Goal: Information Seeking & Learning: Learn about a topic

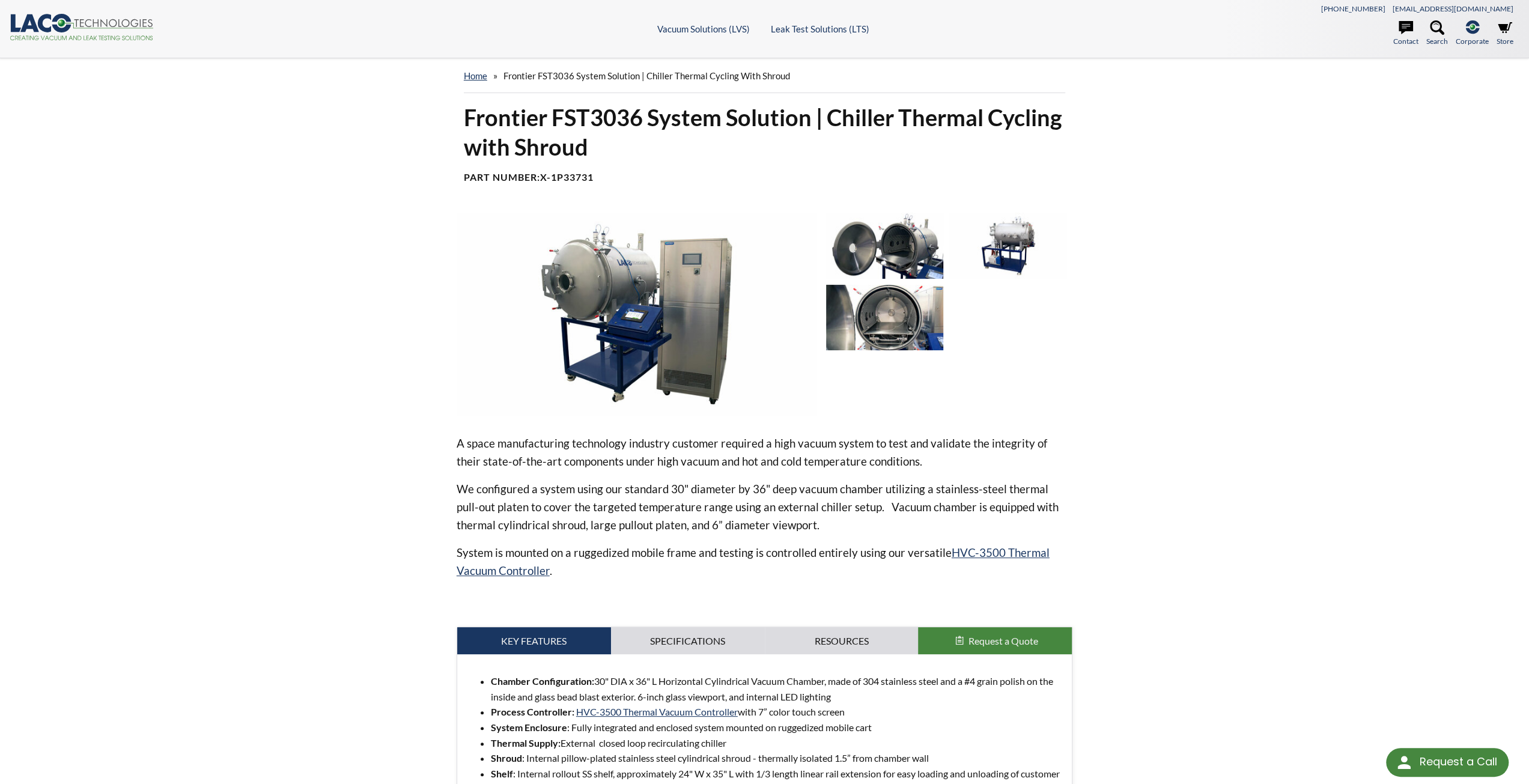
click at [858, 257] on img at bounding box center [885, 245] width 117 height 65
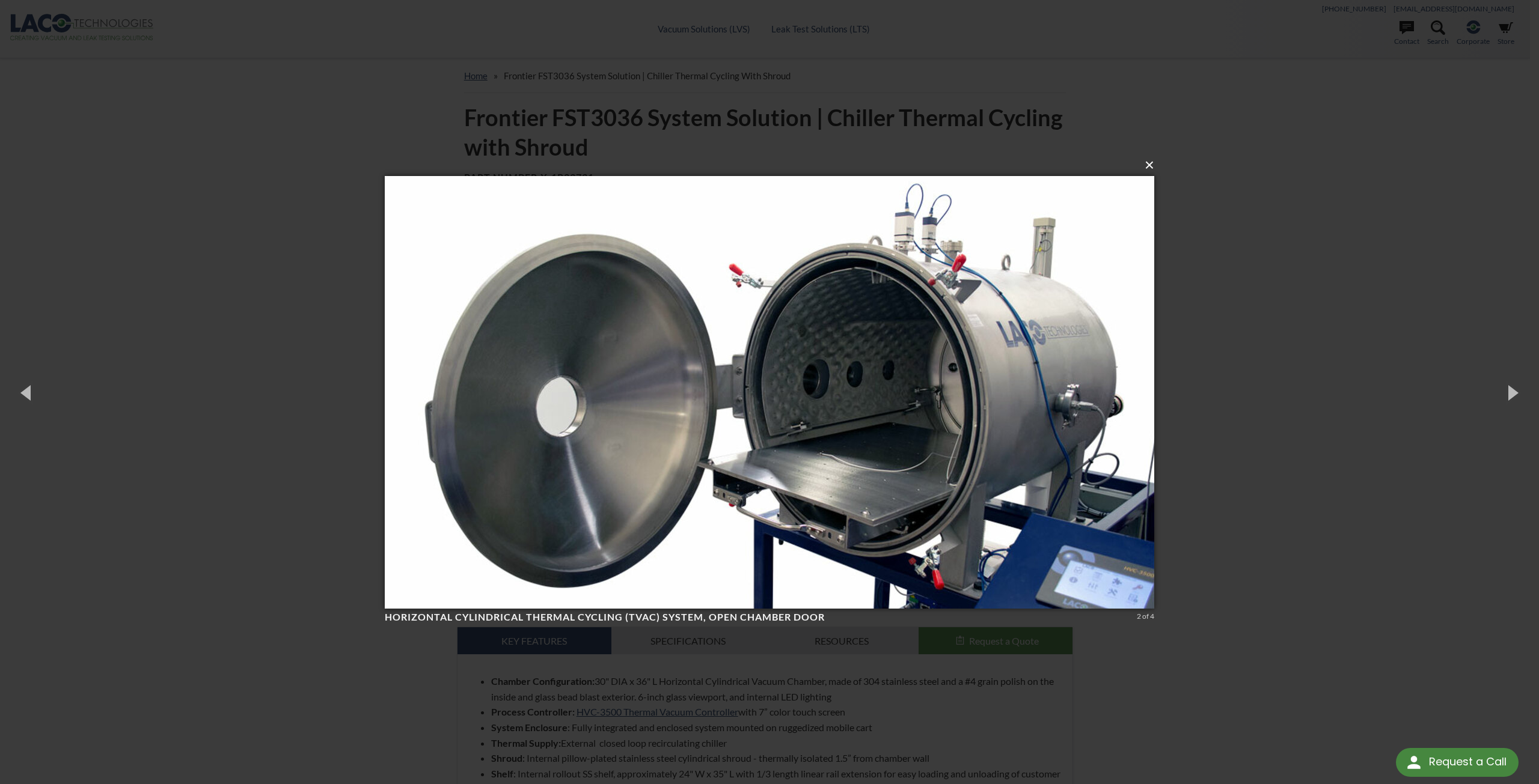
click at [1154, 167] on button "×" at bounding box center [772, 166] width 769 height 27
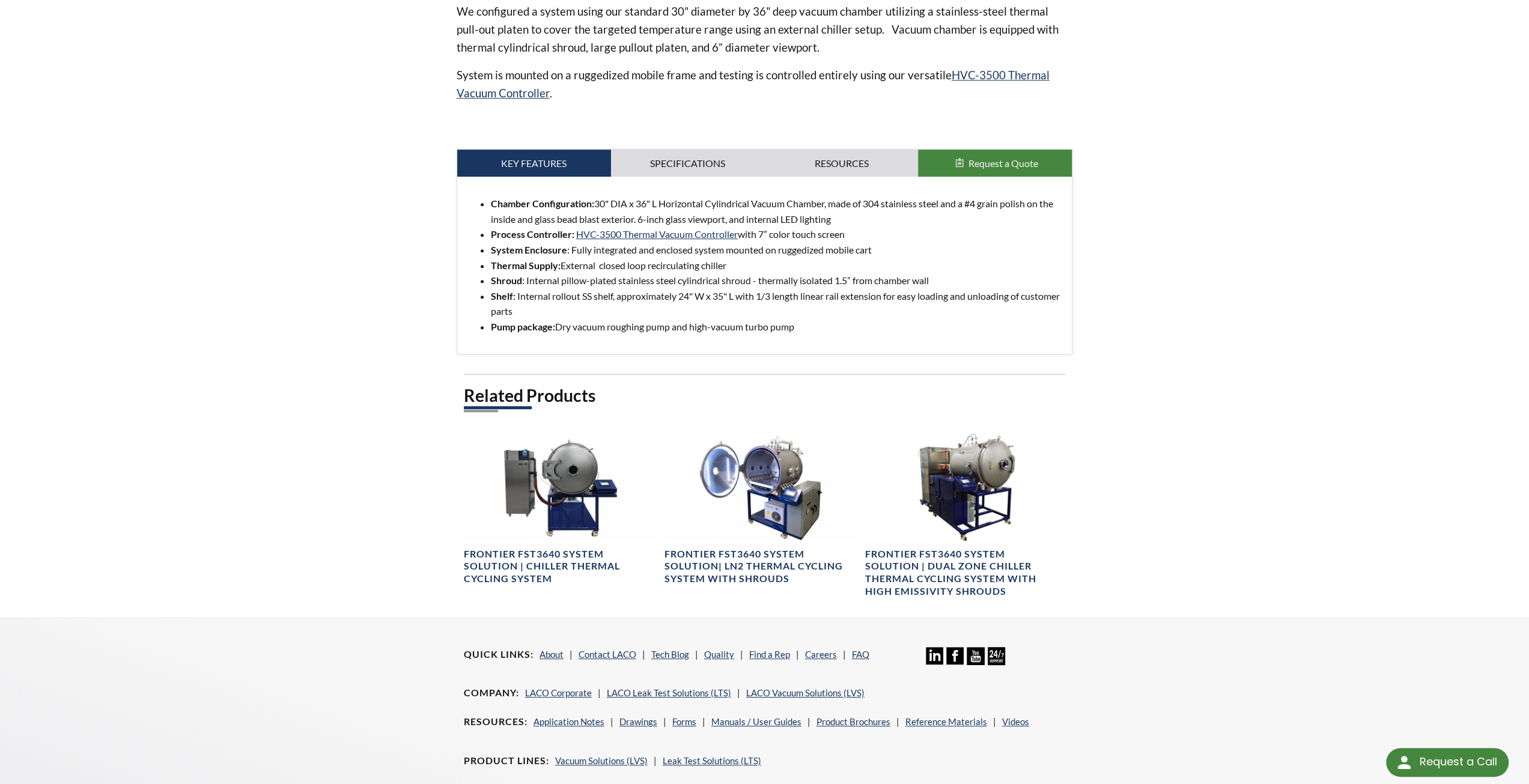
scroll to position [481, 0]
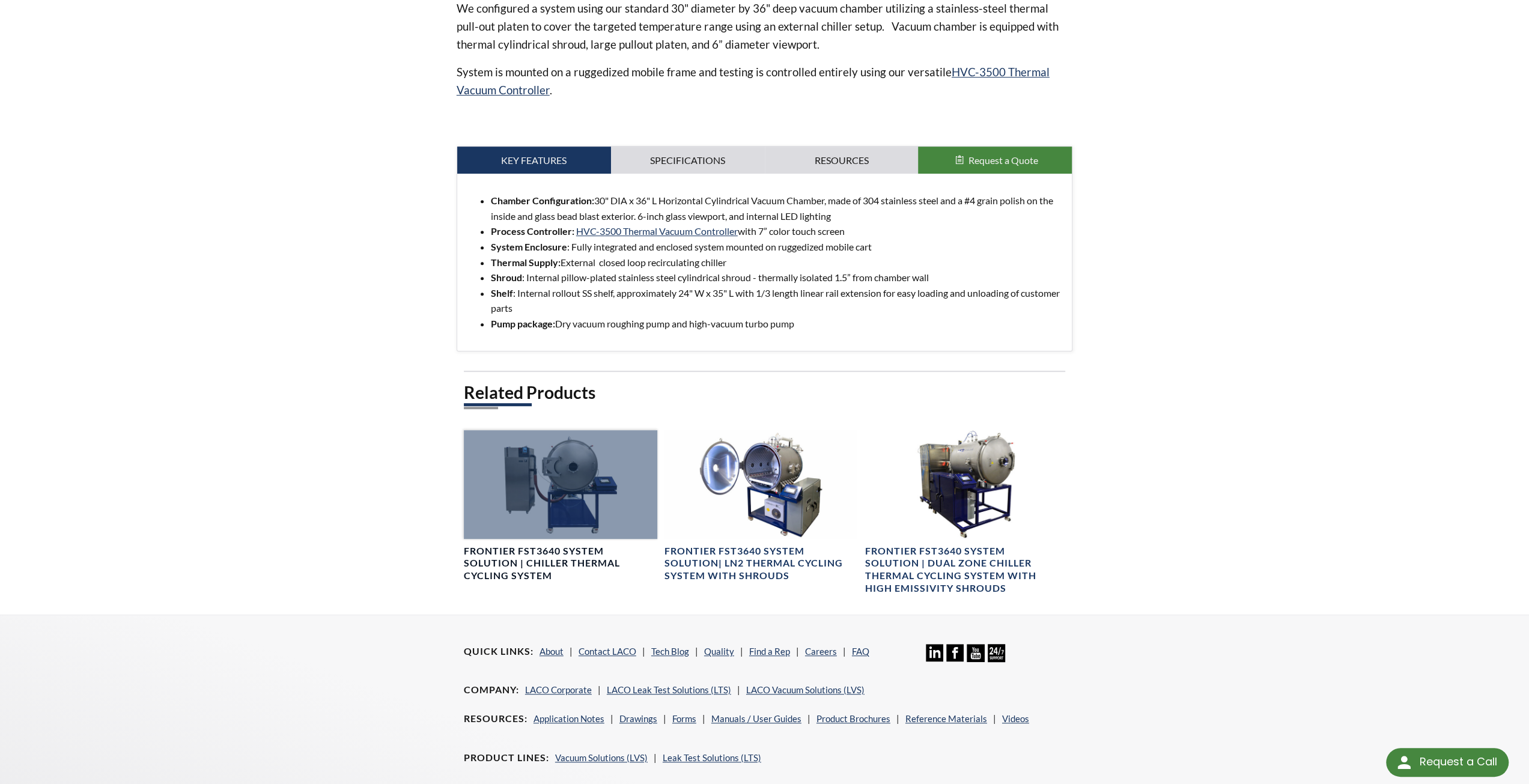
click at [572, 561] on h4 "Frontier FST3640 System Solution | Chiller Thermal Cycling System" at bounding box center [560, 563] width 193 height 37
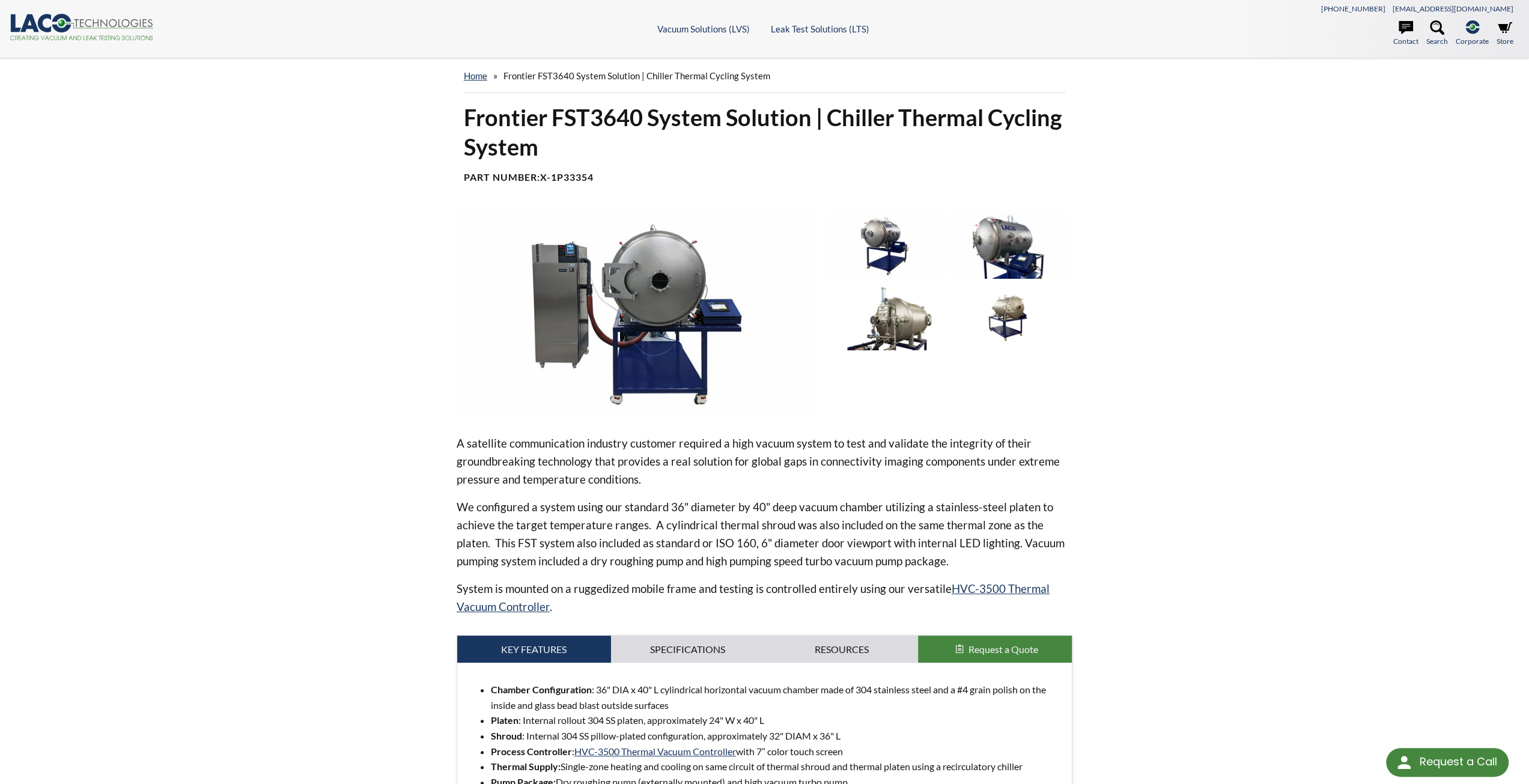
scroll to position [481, 0]
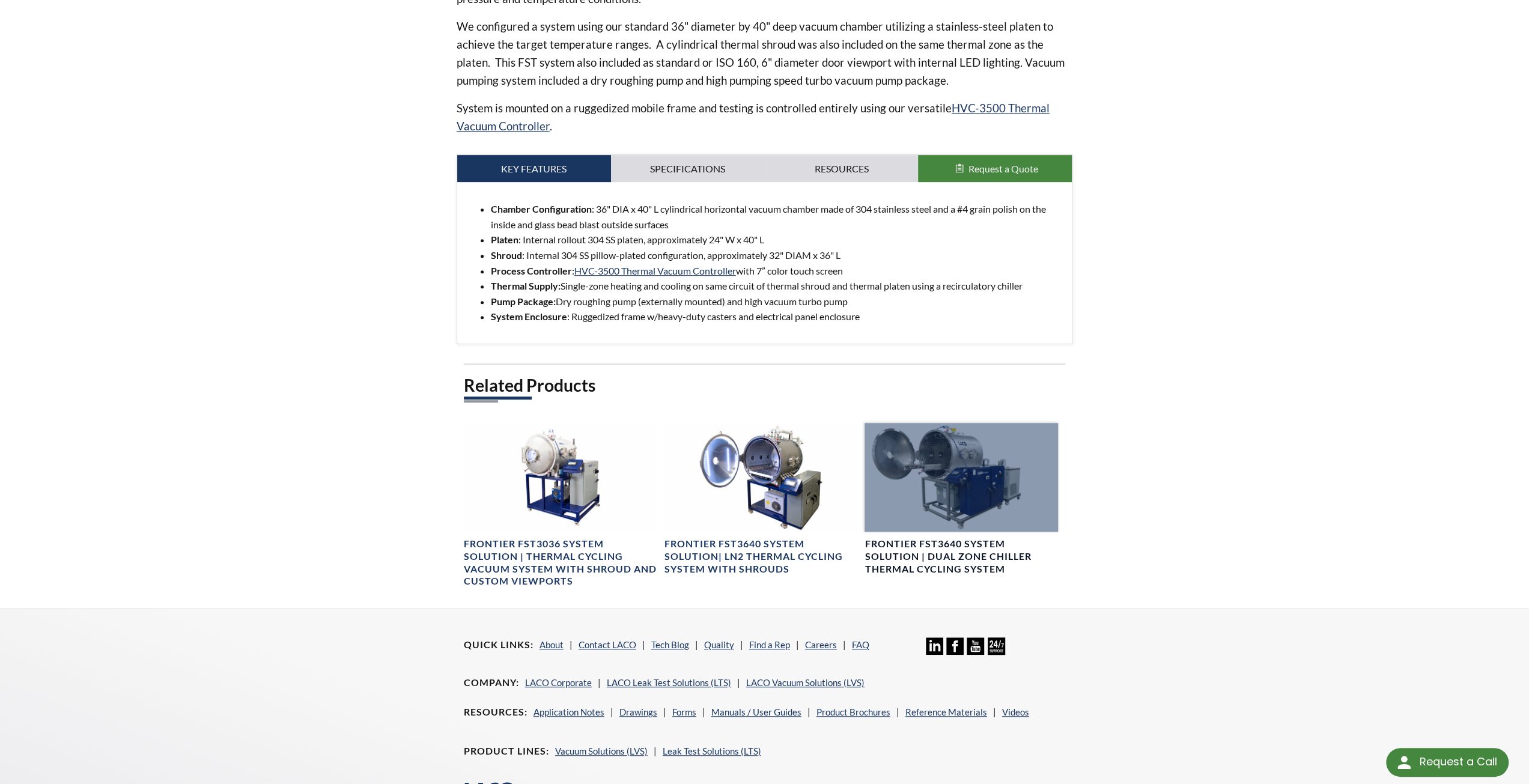
click at [920, 544] on h4 "Frontier FST3640 System Solution | Dual Zone Chiller Thermal Cycling System" at bounding box center [961, 556] width 193 height 37
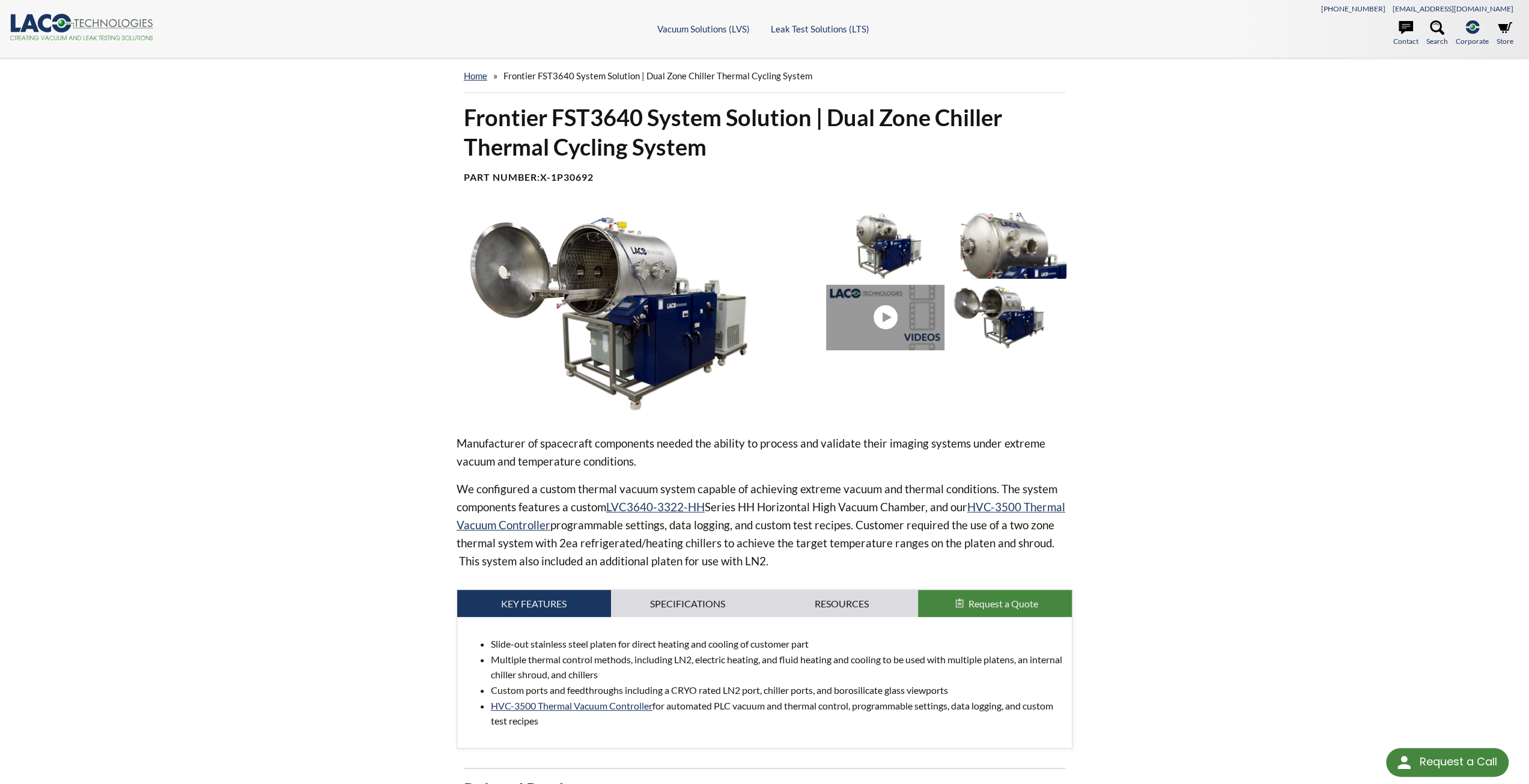
click at [651, 280] on img at bounding box center [637, 313] width 360 height 202
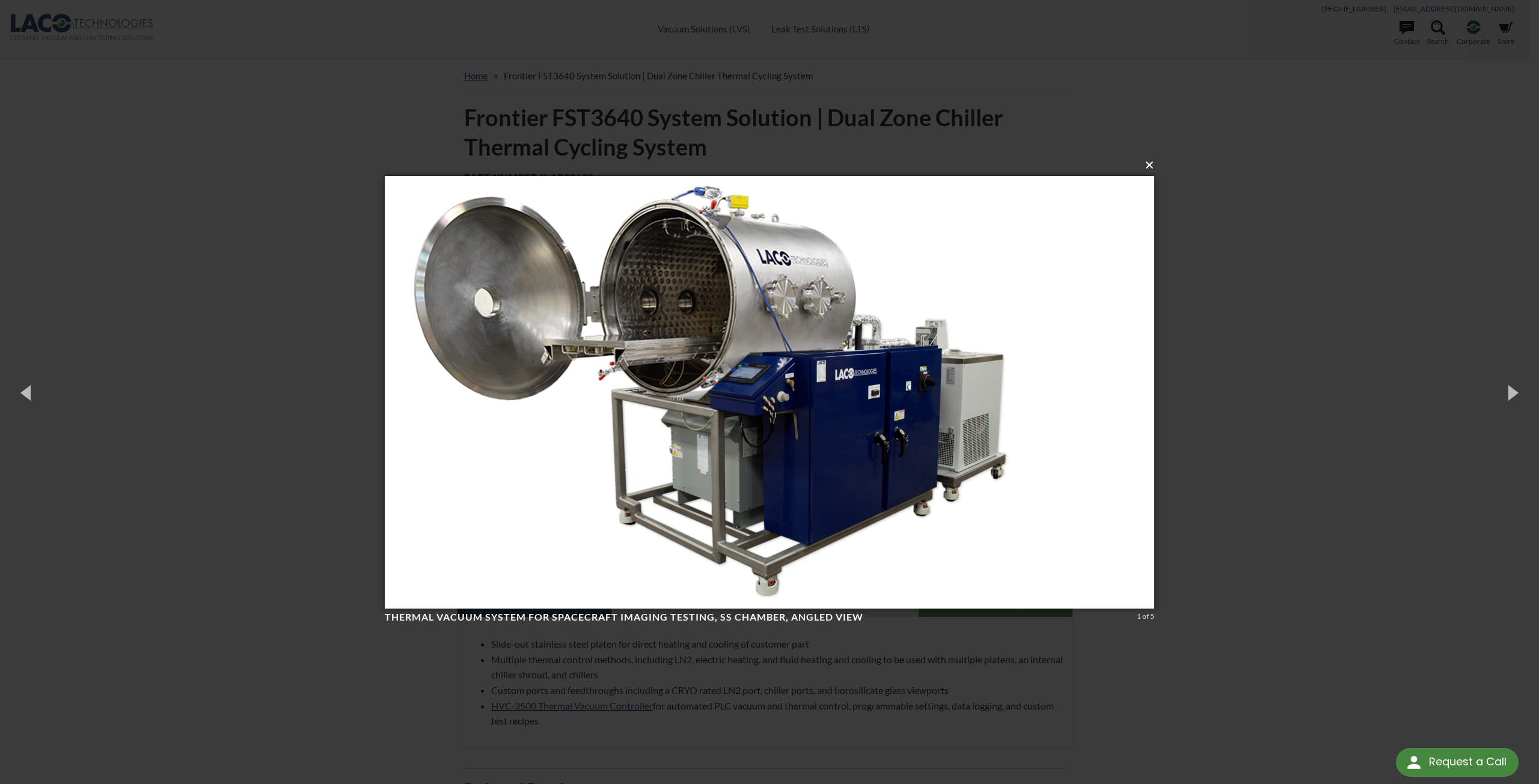
click at [1151, 167] on button "×" at bounding box center [772, 166] width 769 height 27
